Goal: Task Accomplishment & Management: Complete application form

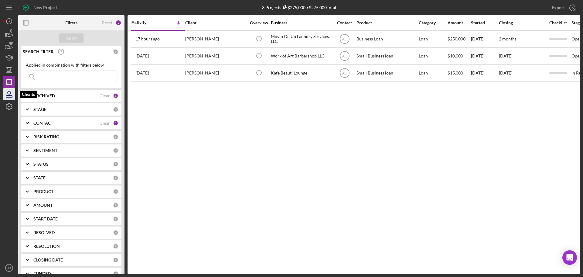
click at [9, 95] on icon "button" at bounding box center [9, 94] width 15 height 15
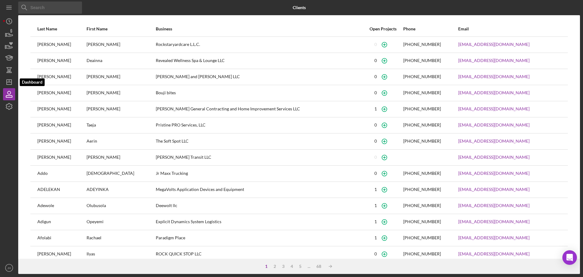
drag, startPoint x: 10, startPoint y: 80, endPoint x: 16, endPoint y: 80, distance: 5.8
click at [10, 80] on icon "Icon/Dashboard" at bounding box center [9, 81] width 15 height 15
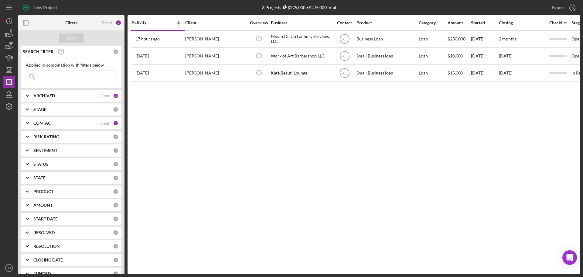
click at [110, 124] on div "CONTACT Clear 1" at bounding box center [75, 122] width 85 height 5
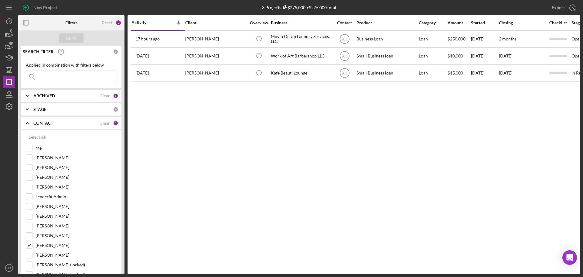
click at [114, 122] on div "1" at bounding box center [115, 122] width 5 height 5
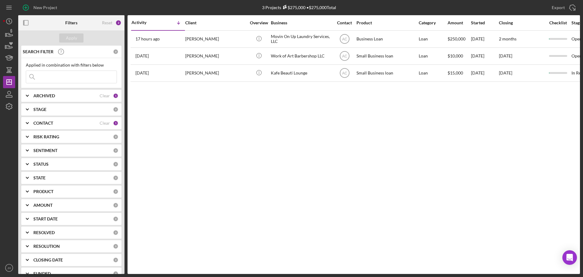
click at [113, 122] on div "1" at bounding box center [115, 122] width 5 height 5
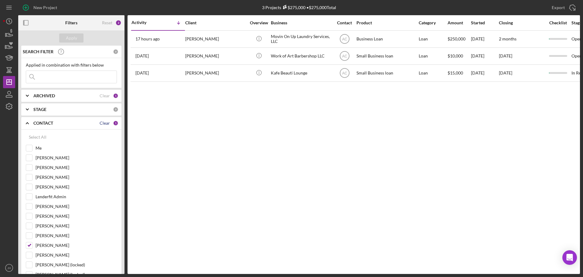
click at [104, 122] on div "Clear" at bounding box center [105, 123] width 10 height 5
checkbox input "false"
click at [76, 39] on div "Apply" at bounding box center [71, 37] width 11 height 9
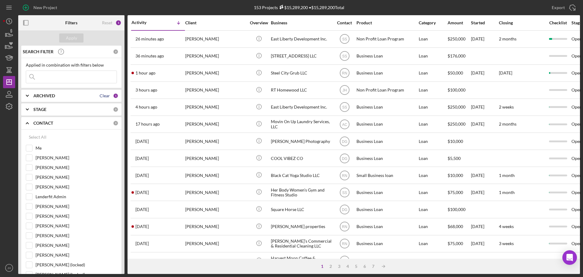
click at [104, 96] on div "Clear" at bounding box center [105, 95] width 10 height 5
click at [67, 36] on div "Apply" at bounding box center [71, 37] width 11 height 9
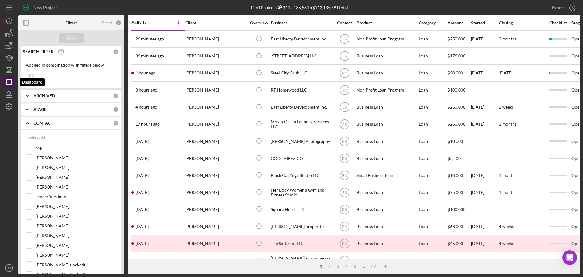
click at [8, 82] on line "button" at bounding box center [9, 82] width 5 height 0
click at [6, 104] on icon "button" at bounding box center [9, 106] width 6 height 6
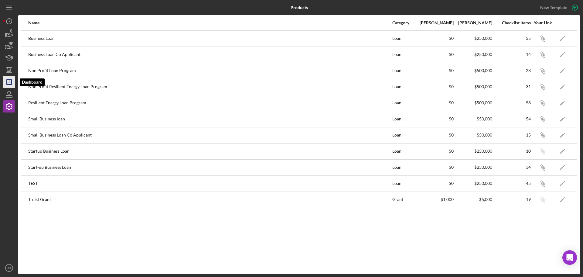
click at [7, 82] on line "button" at bounding box center [9, 82] width 5 height 0
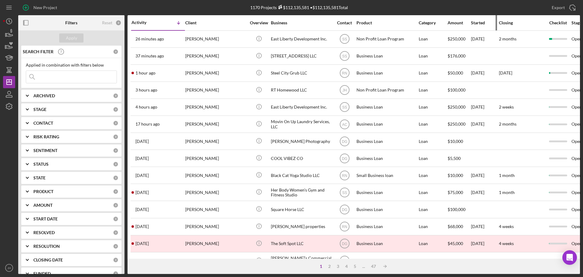
click at [479, 21] on div "Started" at bounding box center [484, 22] width 27 height 5
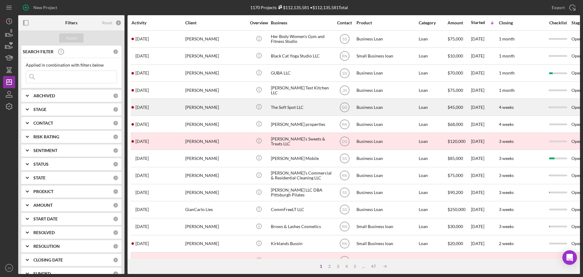
scroll to position [91, 0]
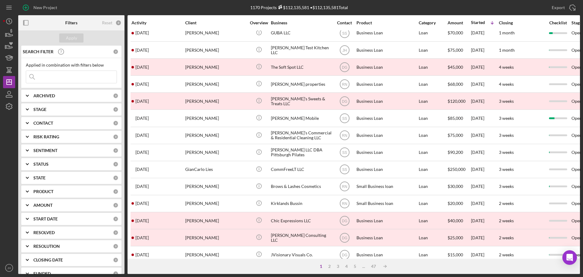
click at [559, 21] on div "Checklist" at bounding box center [558, 22] width 26 height 5
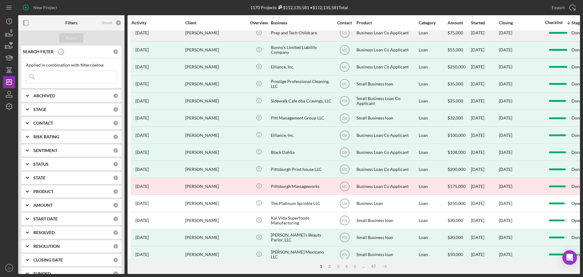
scroll to position [0, 0]
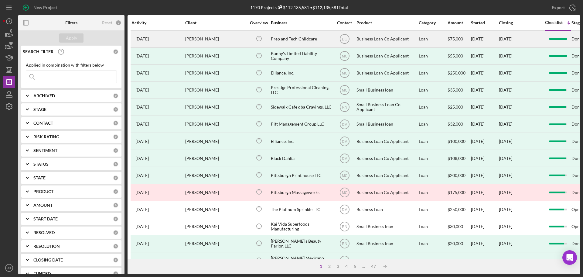
click at [206, 39] on div "[PERSON_NAME]" at bounding box center [215, 39] width 61 height 16
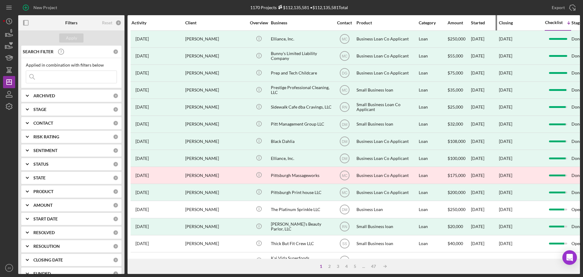
click at [481, 23] on div "Started" at bounding box center [484, 22] width 27 height 5
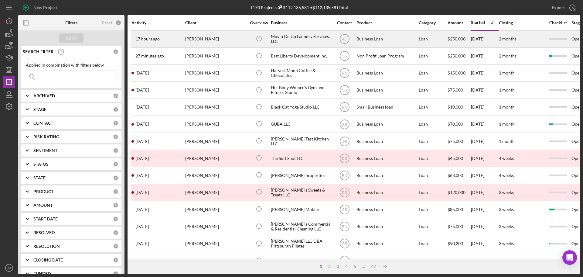
click at [216, 41] on div "[PERSON_NAME]" at bounding box center [215, 39] width 61 height 16
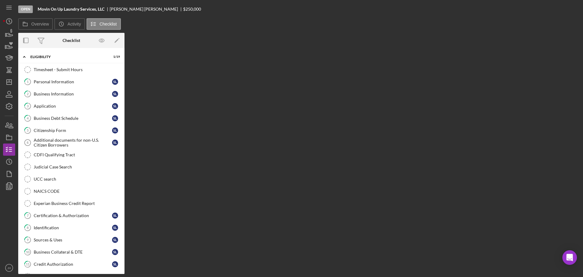
scroll to position [54, 0]
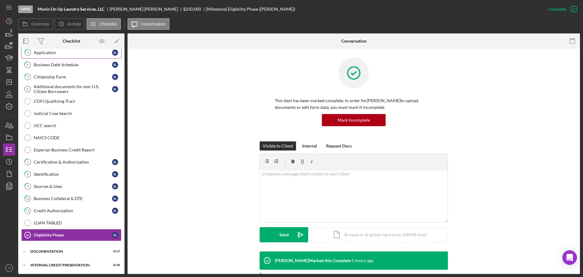
click at [44, 53] on div "Application" at bounding box center [73, 52] width 78 height 5
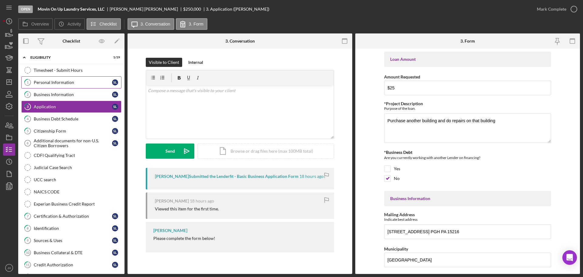
click at [50, 80] on div "Personal Information" at bounding box center [73, 82] width 78 height 5
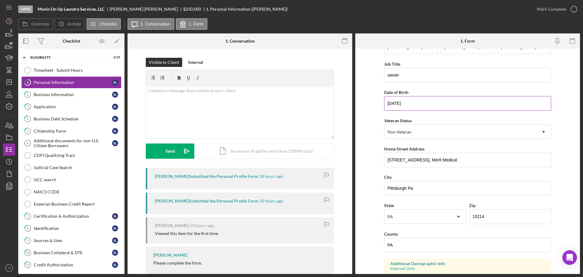
scroll to position [30, 0]
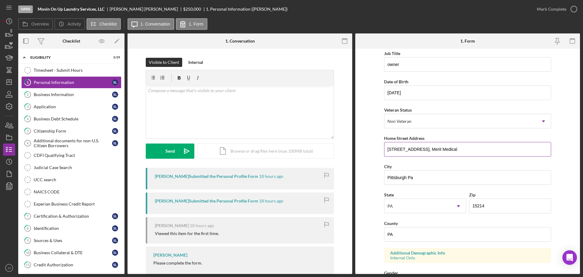
click at [467, 148] on input "[STREET_ADDRESS], Merit Medical" at bounding box center [467, 149] width 167 height 15
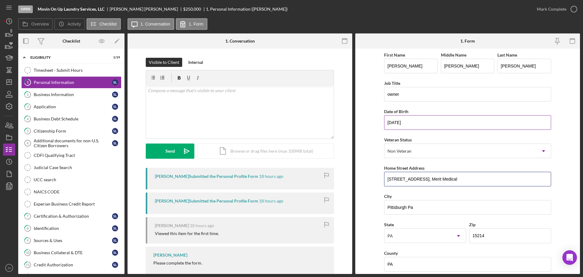
scroll to position [0, 0]
click at [56, 94] on div "Business Information" at bounding box center [73, 94] width 78 height 5
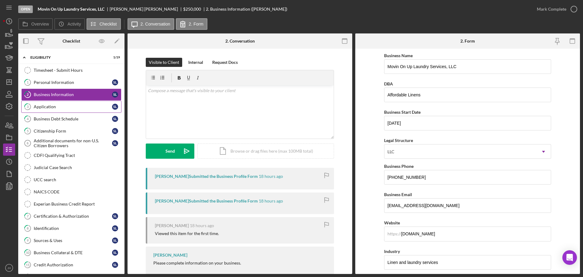
click at [47, 107] on div "Application" at bounding box center [73, 106] width 78 height 5
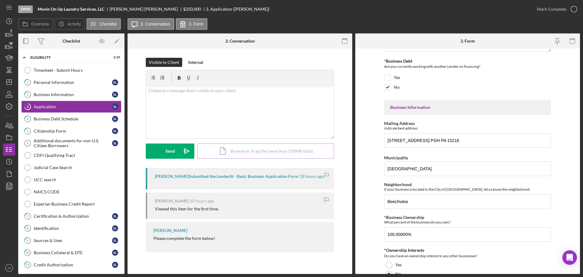
scroll to position [152, 0]
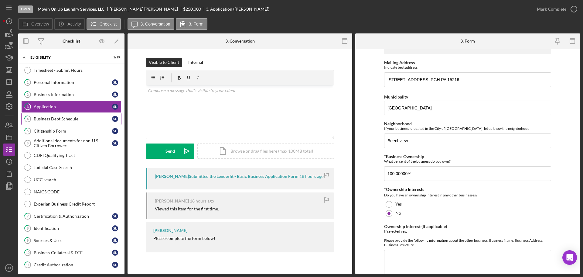
click at [55, 118] on div "Business Debt Schedule" at bounding box center [73, 118] width 78 height 5
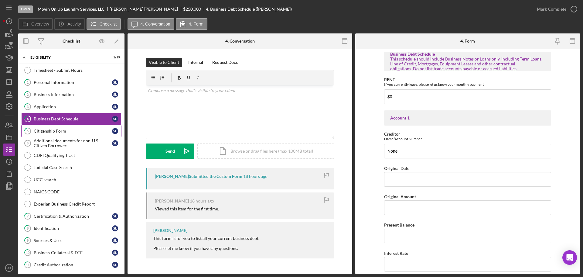
click at [53, 132] on div "Citizenship Form" at bounding box center [73, 130] width 78 height 5
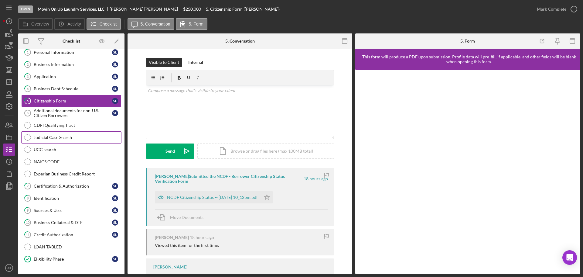
scroll to position [30, 0]
click at [60, 111] on div "Additional documents for non-U.S. Citizen Borrowers" at bounding box center [73, 113] width 78 height 10
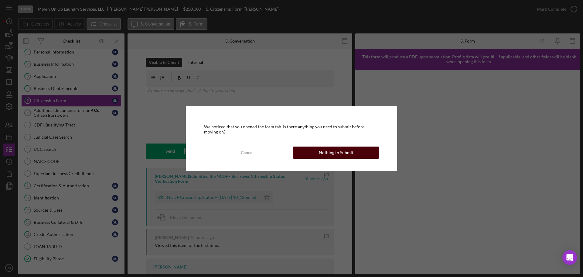
click at [338, 152] on div "Nothing to Submit" at bounding box center [336, 152] width 35 height 12
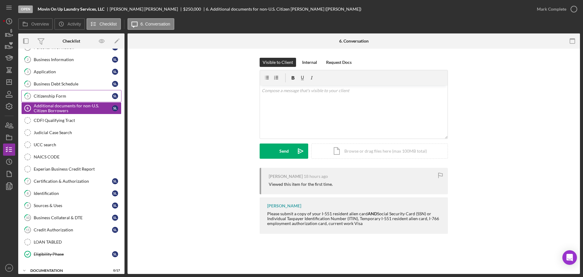
scroll to position [24, 0]
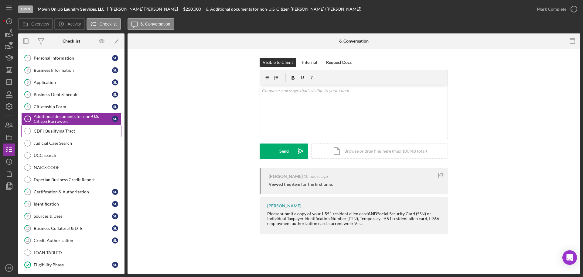
click at [46, 130] on div "CDFI Qualifying Tract" at bounding box center [77, 130] width 87 height 5
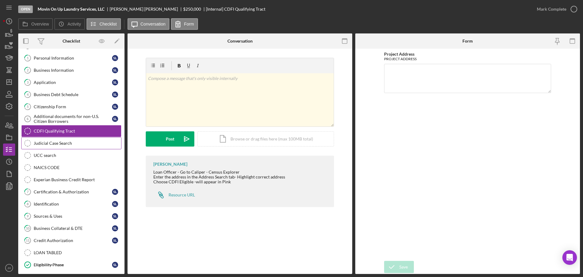
click at [54, 141] on div "Judicial Case Search" at bounding box center [77, 143] width 87 height 5
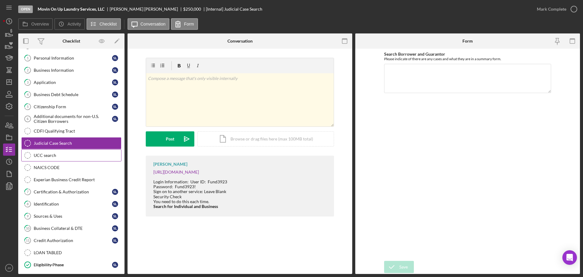
click at [52, 155] on div "UCC search" at bounding box center [77, 155] width 87 height 5
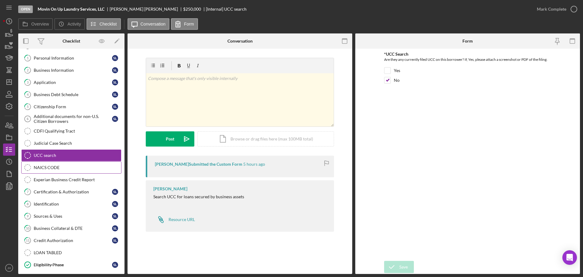
click at [52, 166] on div "NAICS CODE" at bounding box center [77, 167] width 87 height 5
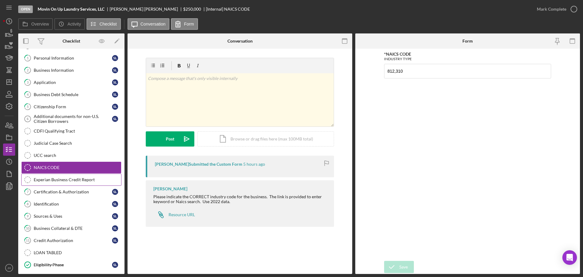
click at [63, 181] on div "Experian Business Credit Report" at bounding box center [77, 179] width 87 height 5
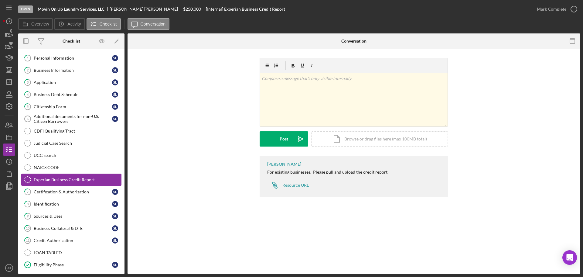
scroll to position [55, 0]
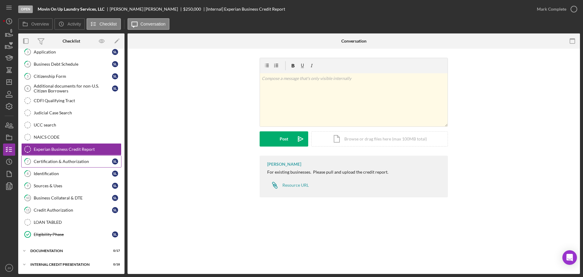
click at [59, 162] on div "Certification & Authorization" at bounding box center [73, 161] width 78 height 5
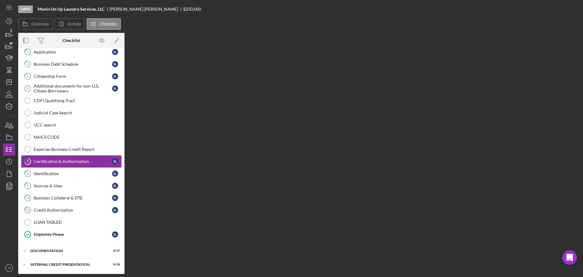
scroll to position [55, 0]
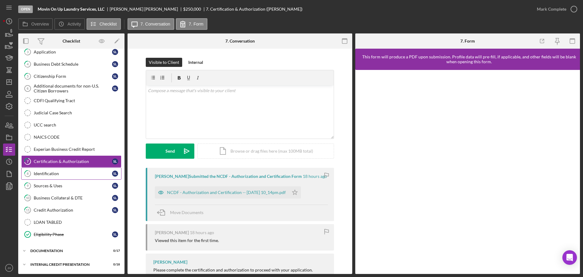
click at [49, 173] on div "Identification" at bounding box center [73, 173] width 78 height 5
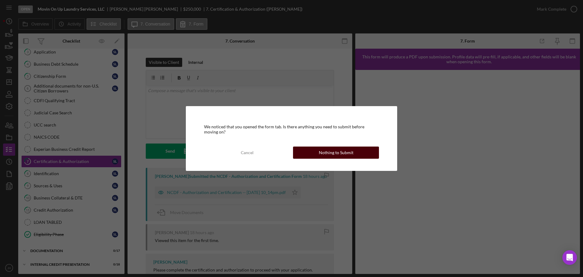
click at [336, 152] on div "Nothing to Submit" at bounding box center [336, 152] width 35 height 12
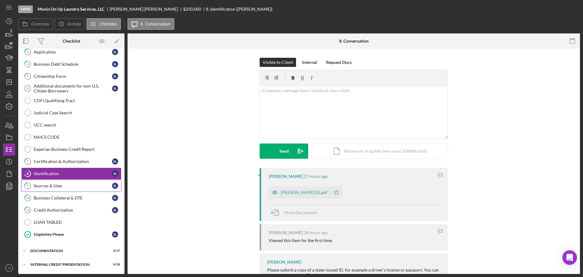
scroll to position [55, 0]
click at [53, 185] on div "Sources & Uses" at bounding box center [73, 185] width 78 height 5
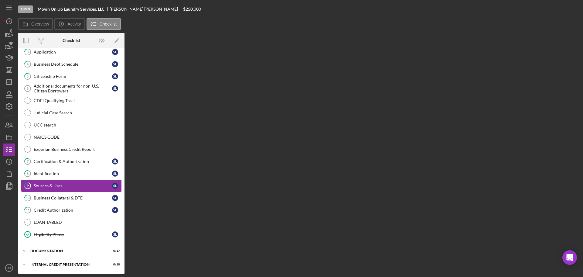
scroll to position [55, 0]
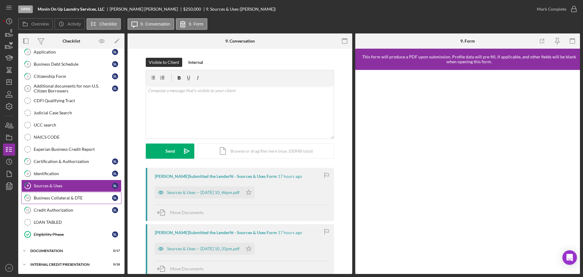
click at [56, 197] on div "Business Collateral & DTE" at bounding box center [73, 197] width 78 height 5
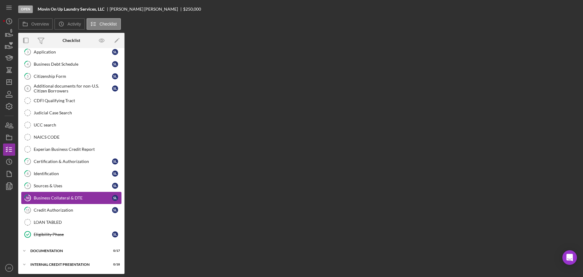
scroll to position [55, 0]
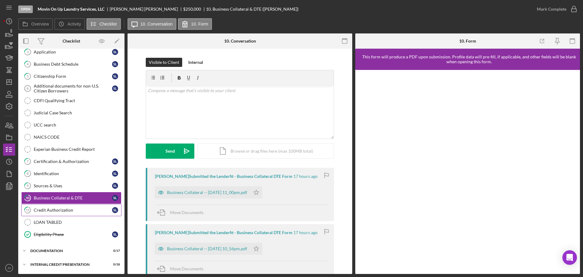
click at [47, 209] on div "Credit Authorization" at bounding box center [73, 209] width 78 height 5
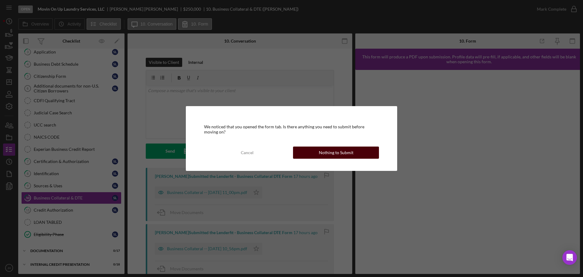
click at [332, 155] on div "Nothing to Submit" at bounding box center [336, 152] width 35 height 12
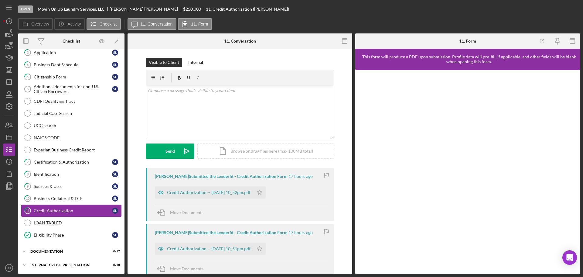
scroll to position [55, 0]
click at [24, 248] on icon "Icon/Expander" at bounding box center [24, 250] width 12 height 12
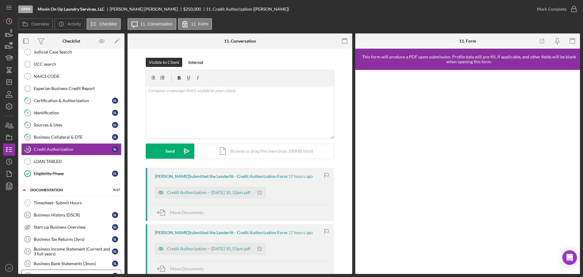
scroll to position [176, 0]
